Goal: Task Accomplishment & Management: Manage account settings

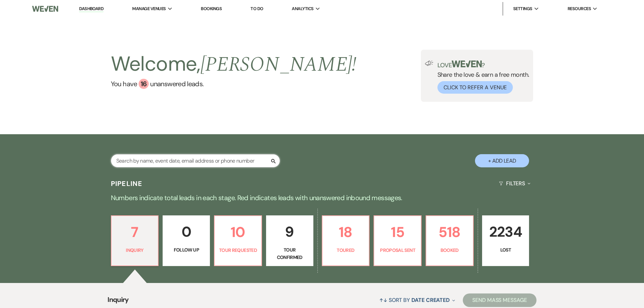
click at [206, 163] on input "text" at bounding box center [195, 160] width 169 height 13
type input "[PERSON_NAME]"
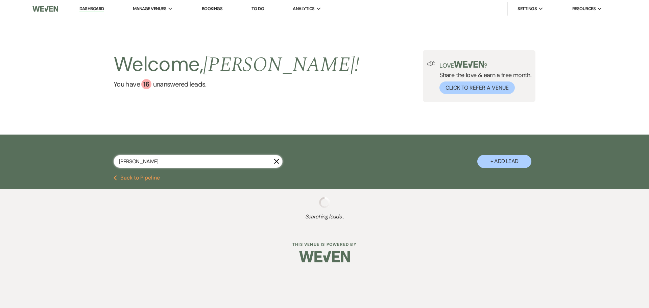
select select "8"
select select "6"
select select "8"
select select "5"
select select "8"
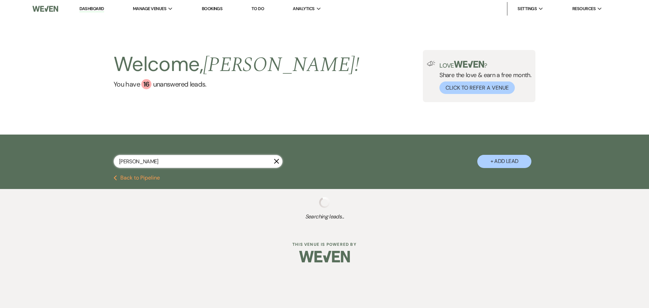
select select "6"
select select "8"
select select "5"
select select "8"
select select "5"
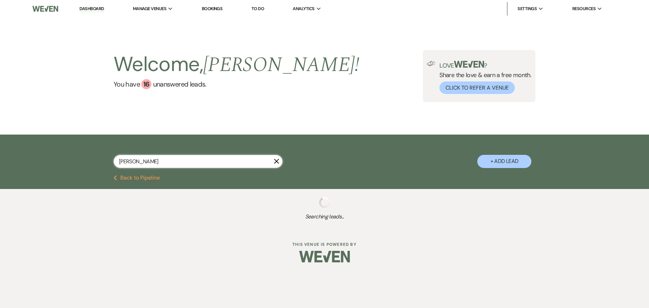
select select "8"
select select "5"
select select "8"
select select "5"
select select "8"
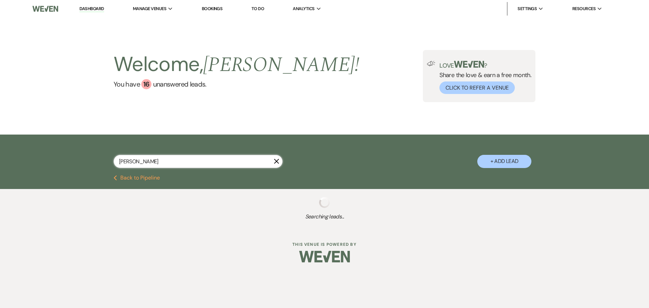
select select "5"
select select "8"
select select "1"
select select "8"
select select "5"
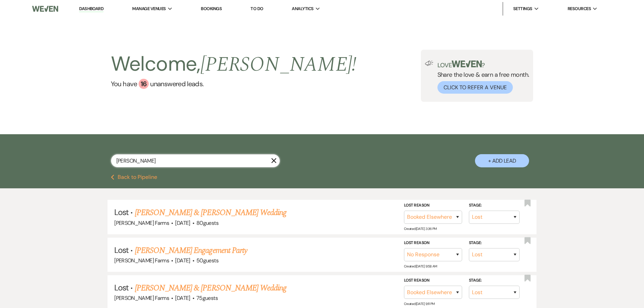
type input "[PERSON_NAME]"
click at [148, 178] on button "Previous Back to Pipeline" at bounding box center [134, 176] width 46 height 5
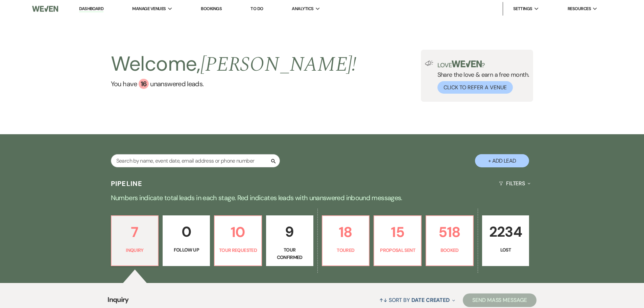
click at [292, 239] on p "9" at bounding box center [289, 231] width 39 height 23
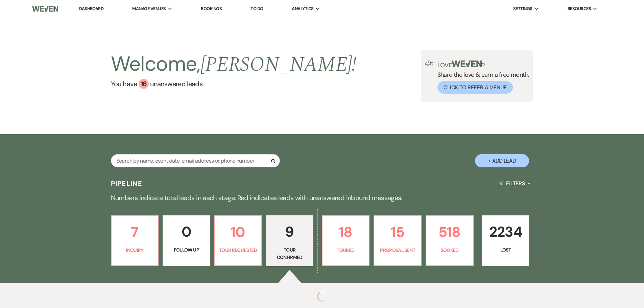
select select "4"
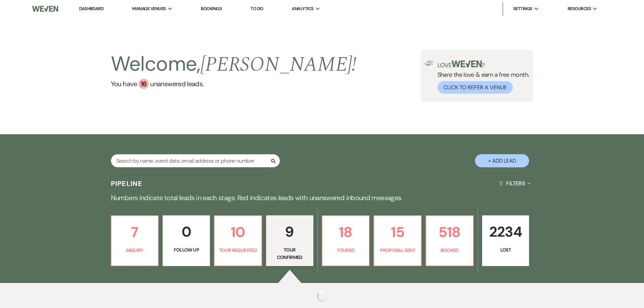
select select "4"
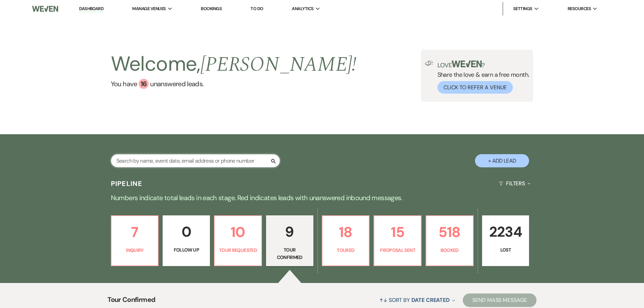
click at [170, 164] on input "text" at bounding box center [195, 160] width 169 height 13
type input "[PERSON_NAME]"
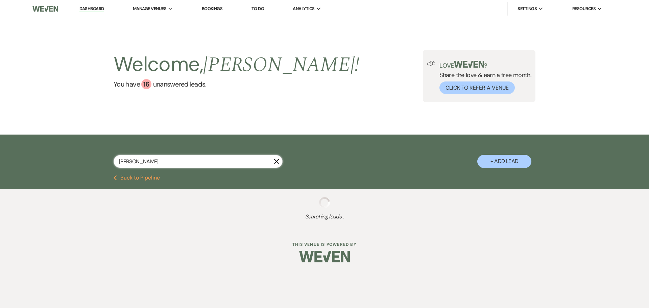
select select "4"
select select "8"
select select "5"
select select "8"
select select "5"
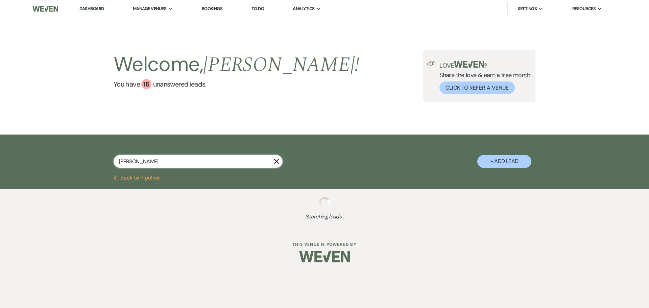
select select "8"
select select "6"
select select "8"
select select "5"
select select "8"
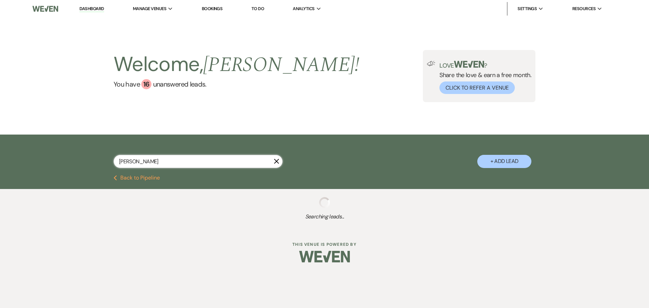
select select "1"
select select "8"
select select "5"
select select "8"
select select "5"
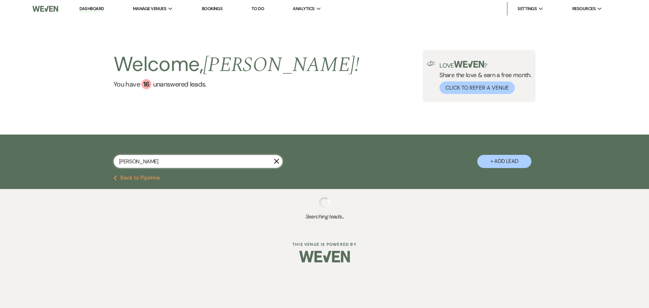
select select "8"
select select "4"
select select "8"
select select "5"
select select "8"
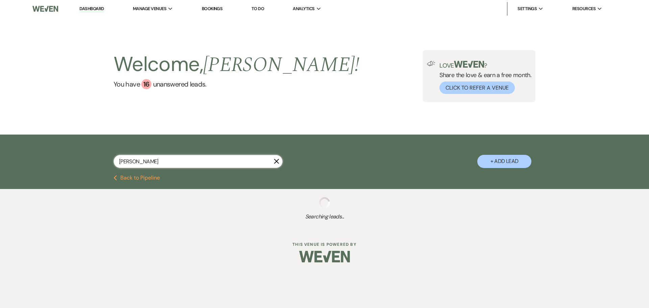
select select "6"
select select "8"
select select "5"
select select "8"
select select "5"
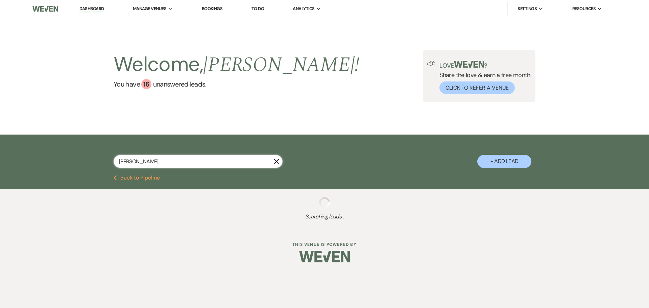
select select "8"
select select "5"
select select "8"
select select "5"
select select "8"
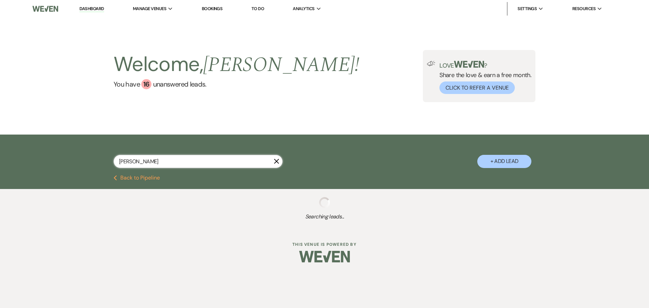
select select "5"
select select "8"
select select "5"
select select "8"
select select "5"
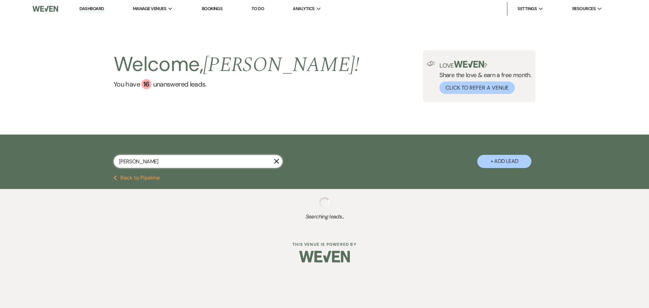
select select "8"
select select "4"
select select "8"
select select "5"
select select "8"
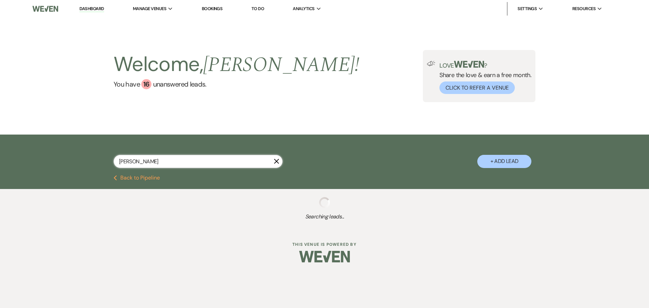
select select "5"
select select "8"
select select "5"
select select "8"
select select "5"
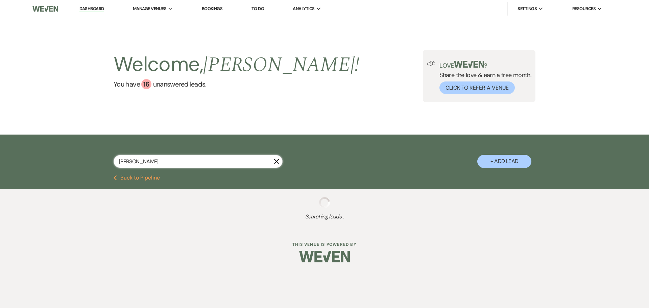
select select "8"
select select "5"
select select "8"
select select "5"
select select "8"
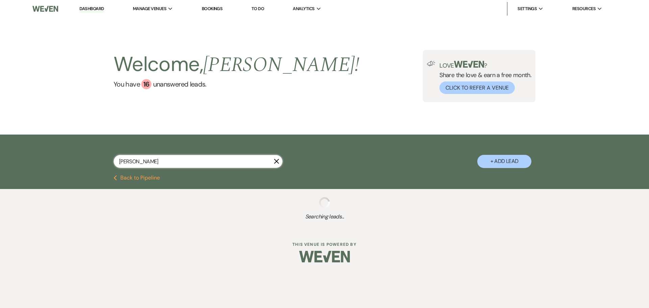
select select "6"
select select "8"
select select "5"
select select "8"
select select "5"
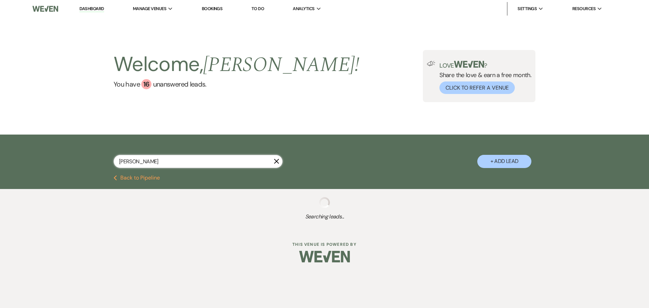
select select "8"
select select "5"
select select "8"
select select "5"
select select "8"
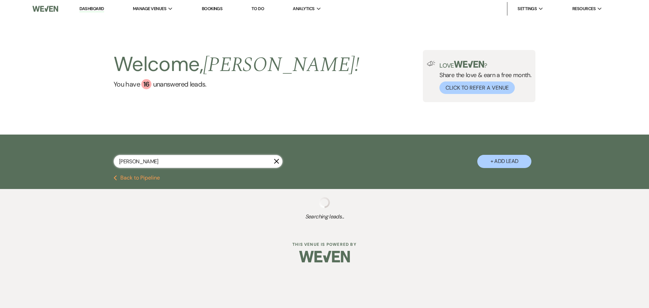
select select "5"
select select "8"
select select "5"
select select "8"
select select "5"
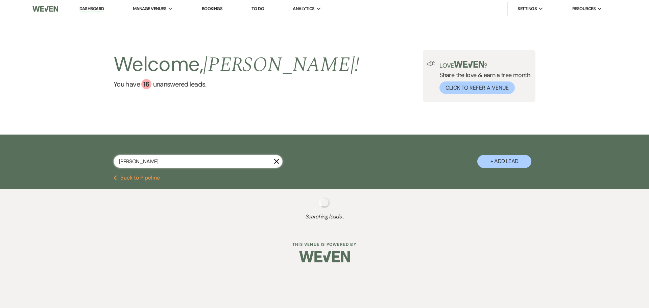
select select "8"
select select "6"
select select "8"
select select "5"
select select "8"
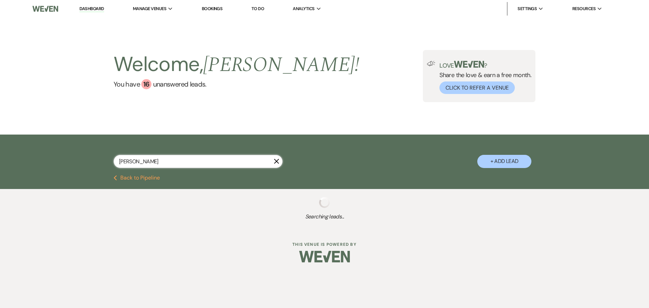
select select "8"
select select "5"
select select "8"
select select "5"
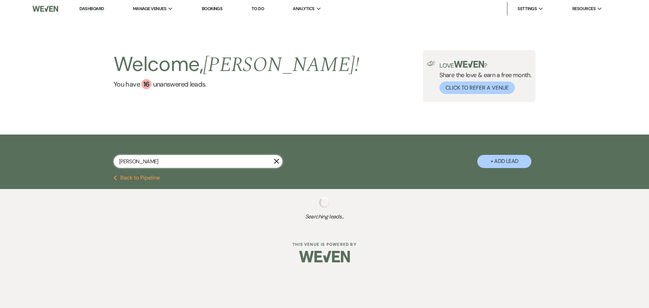
select select "8"
select select "6"
select select "8"
select select "5"
select select "8"
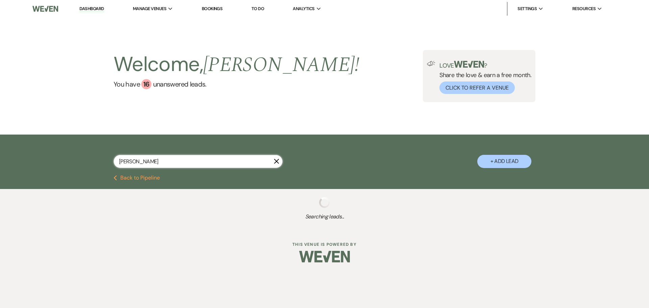
select select "1"
select select "8"
select select "5"
select select "8"
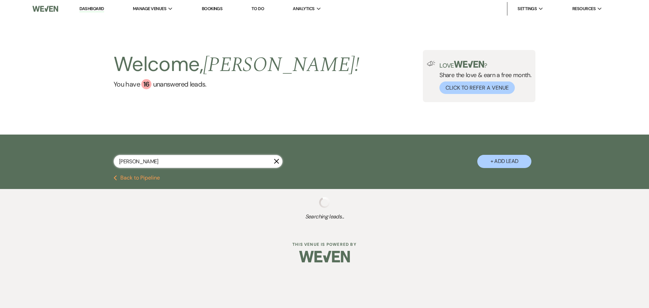
select select "1"
select select "8"
select select "11"
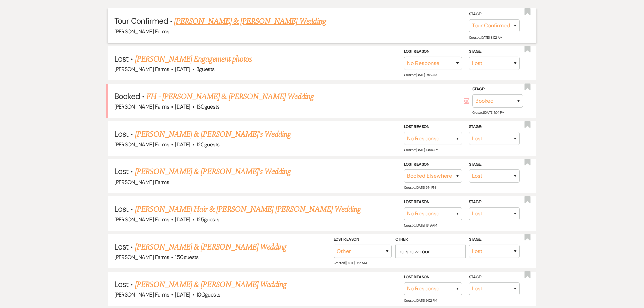
scroll to position [237, 0]
